Goal: Information Seeking & Learning: Learn about a topic

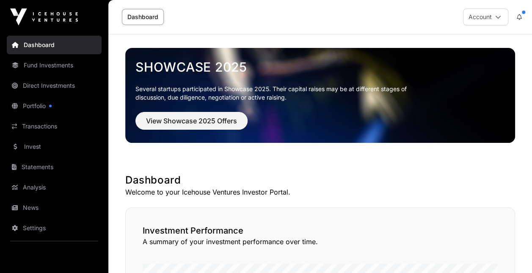
click at [53, 64] on link "Fund Investments" at bounding box center [54, 65] width 95 height 19
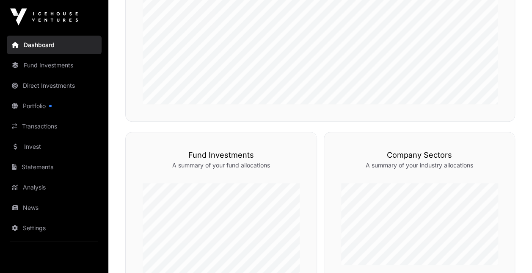
scroll to position [296, 0]
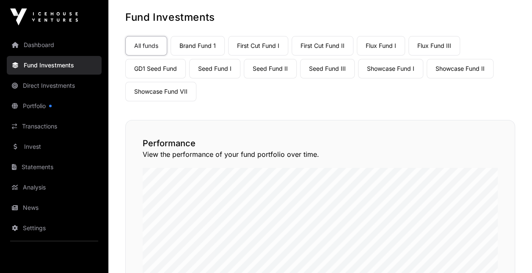
scroll to position [13, 0]
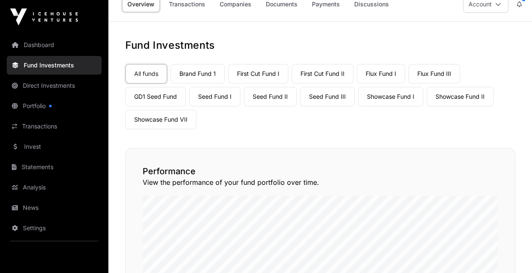
click at [203, 71] on link "Brand Fund 1" at bounding box center [198, 73] width 54 height 19
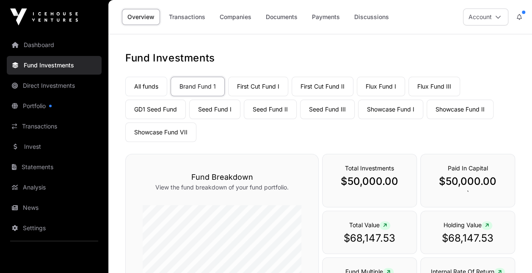
click at [501, 14] on button "Account" at bounding box center [485, 16] width 45 height 17
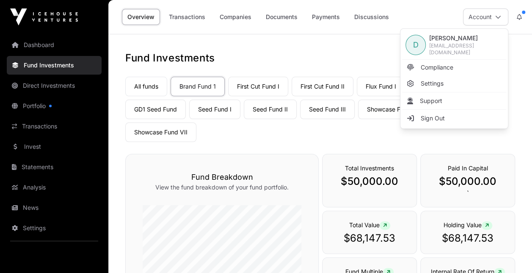
click at [210, 26] on div "Overview Transactions Companies Documents Payments Discussions" at bounding box center [257, 17] width 286 height 26
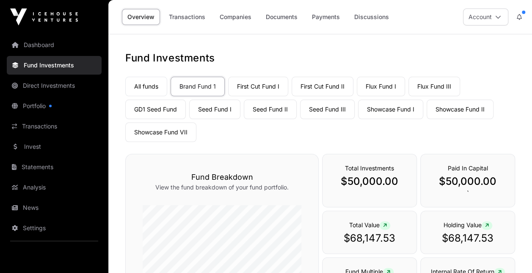
click at [234, 16] on link "Companies" at bounding box center [235, 17] width 43 height 16
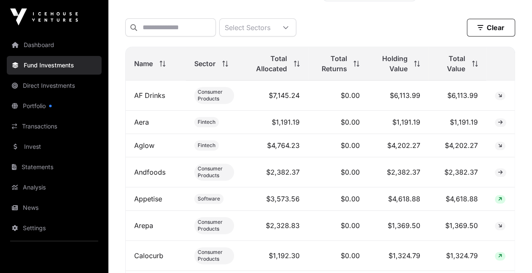
scroll to position [351, 0]
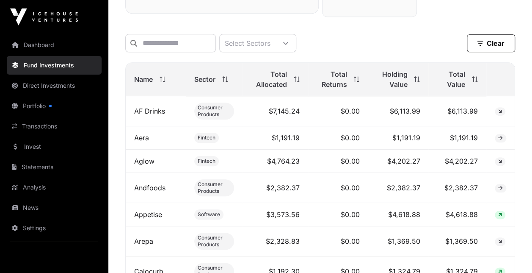
click at [499, 114] on icon at bounding box center [501, 111] width 4 height 5
click at [462, 114] on td "$6,113.99" at bounding box center [458, 111] width 58 height 30
click at [139, 112] on link "AF Drinks" at bounding box center [149, 111] width 31 height 8
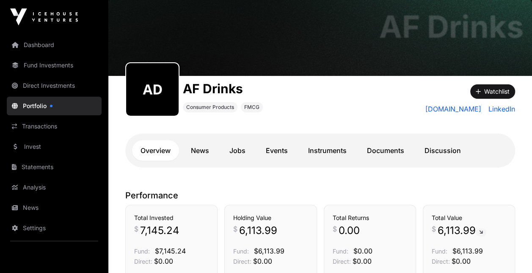
scroll to position [19, 0]
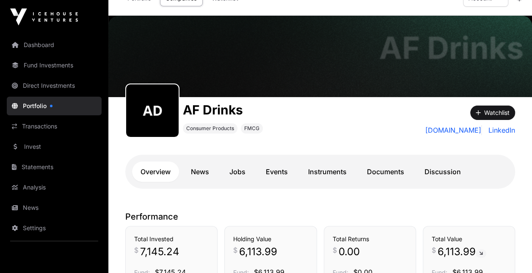
click at [199, 166] on link "News" at bounding box center [200, 171] width 35 height 20
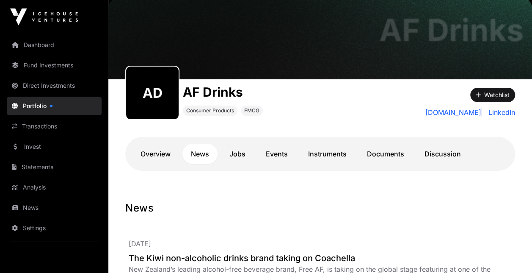
scroll to position [19, 0]
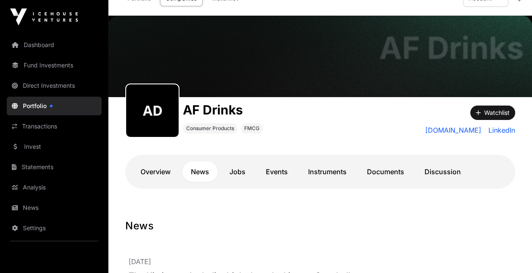
click at [281, 172] on link "Events" at bounding box center [277, 171] width 39 height 20
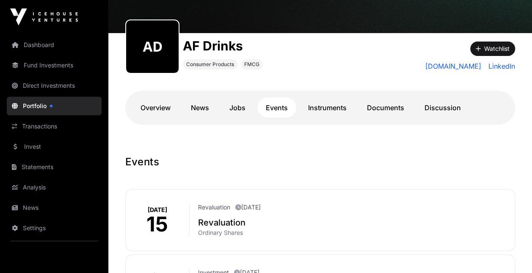
scroll to position [65, 0]
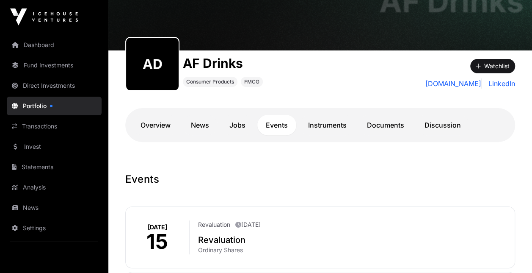
click at [329, 123] on link "Instruments" at bounding box center [327, 125] width 55 height 20
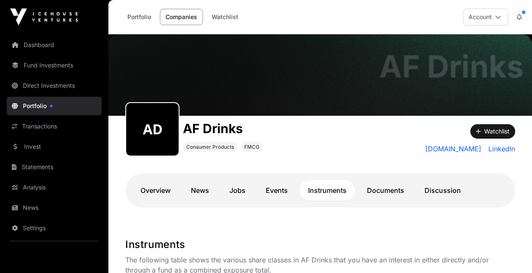
click at [385, 193] on link "Documents" at bounding box center [386, 190] width 54 height 20
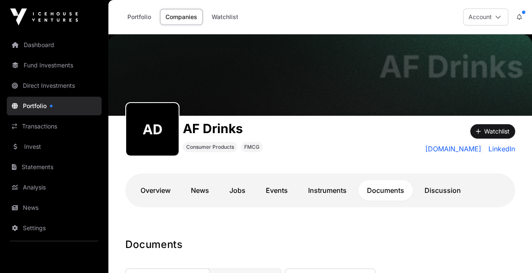
click at [445, 191] on link "Discussion" at bounding box center [442, 190] width 53 height 20
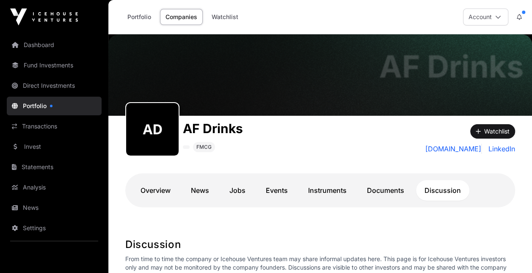
click at [59, 64] on link "Fund Investments" at bounding box center [54, 65] width 95 height 19
